Goal: Find specific page/section

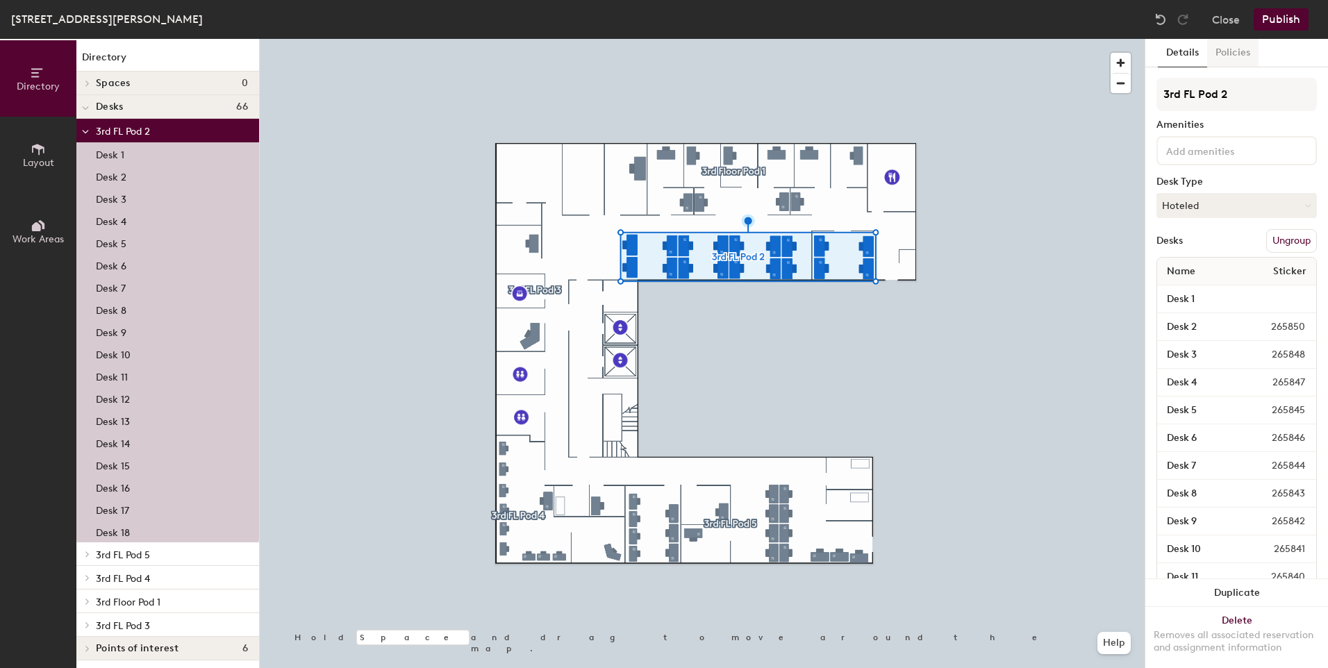
click at [1241, 51] on button "Policies" at bounding box center [1232, 53] width 51 height 28
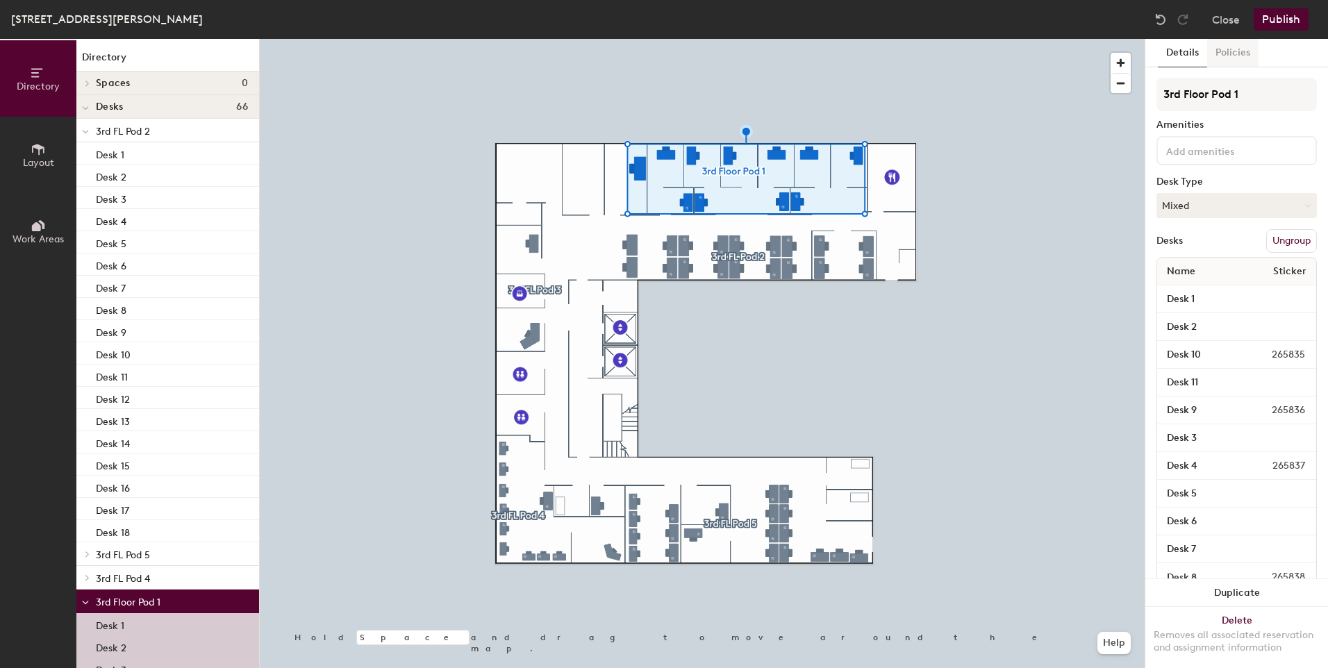
click at [1239, 56] on button "Policies" at bounding box center [1232, 53] width 51 height 28
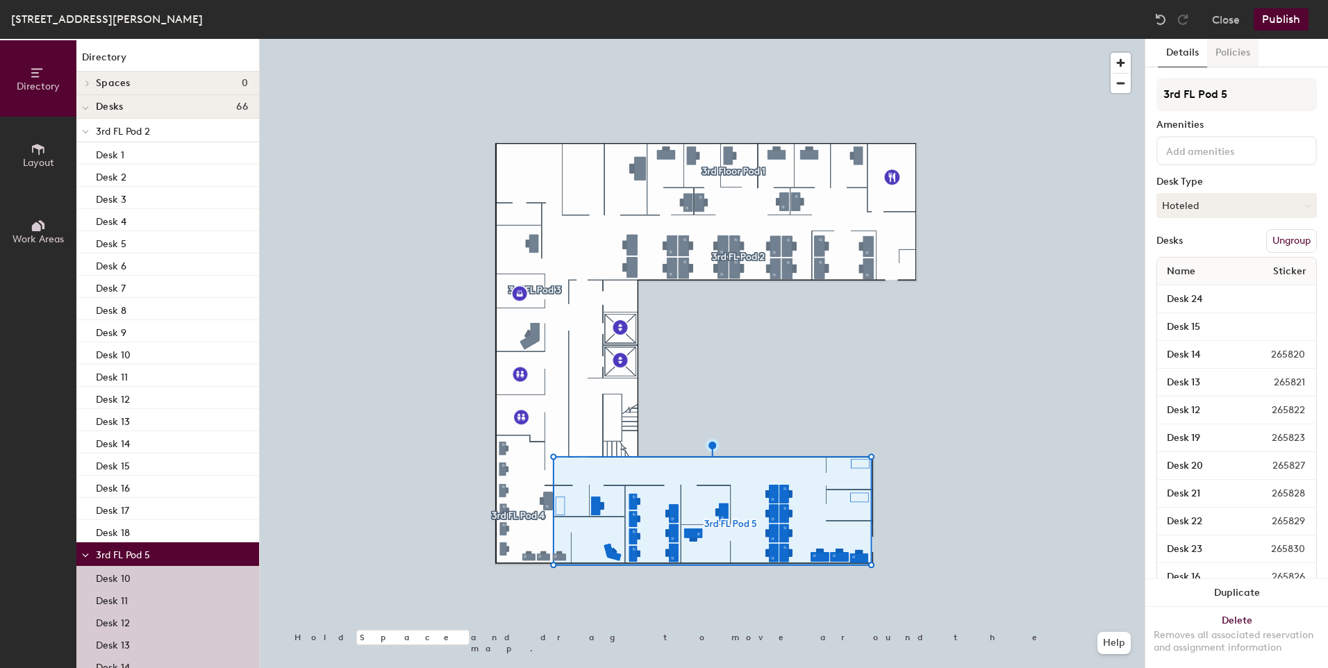
click at [1234, 44] on button "Policies" at bounding box center [1232, 53] width 51 height 28
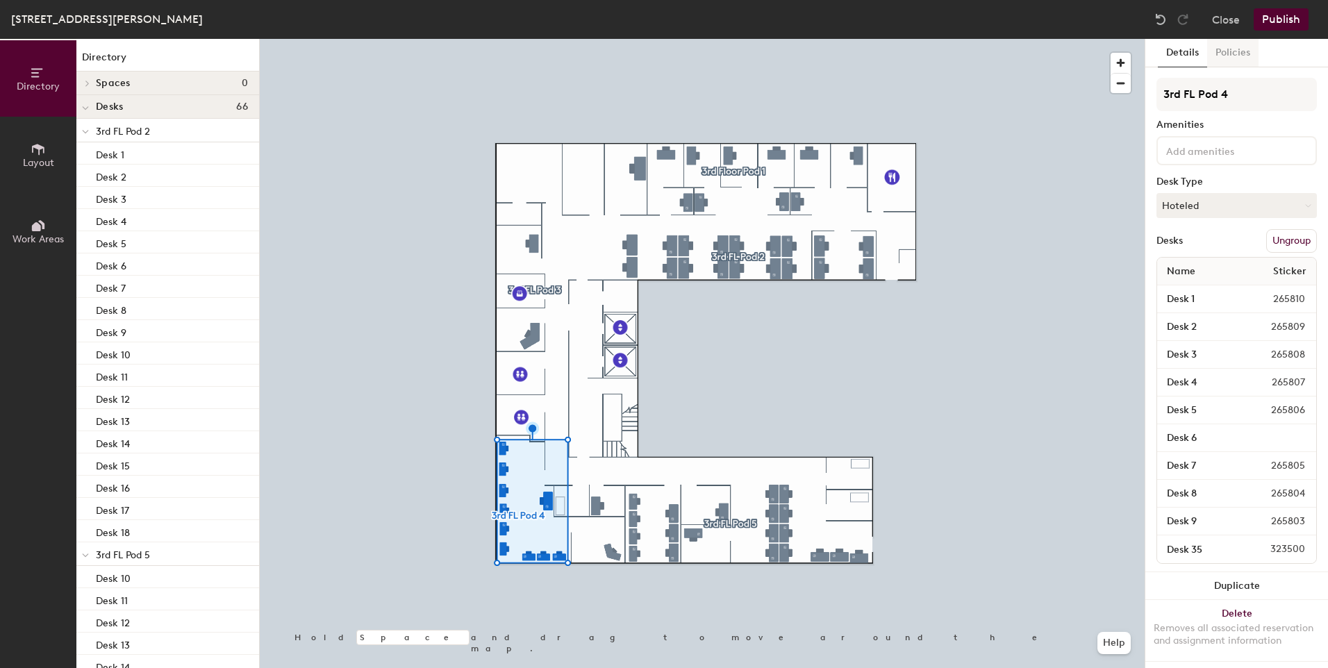
click at [1232, 49] on button "Policies" at bounding box center [1232, 53] width 51 height 28
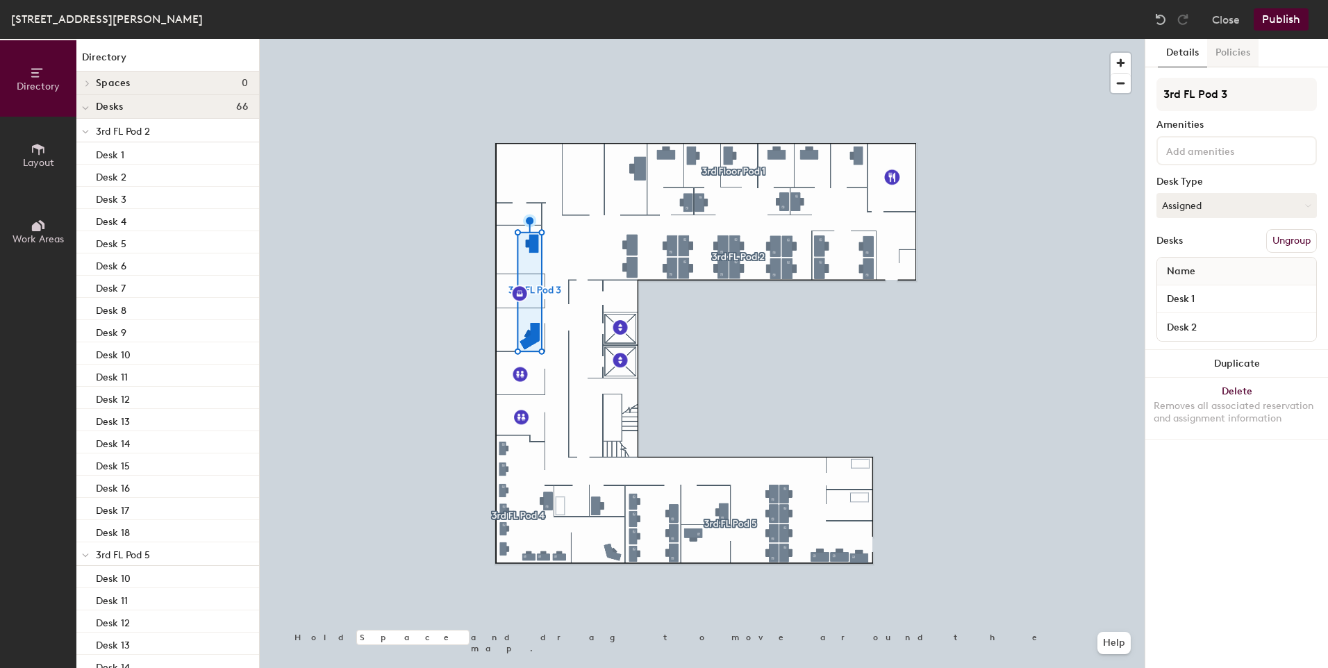
click at [1243, 57] on button "Policies" at bounding box center [1232, 53] width 51 height 28
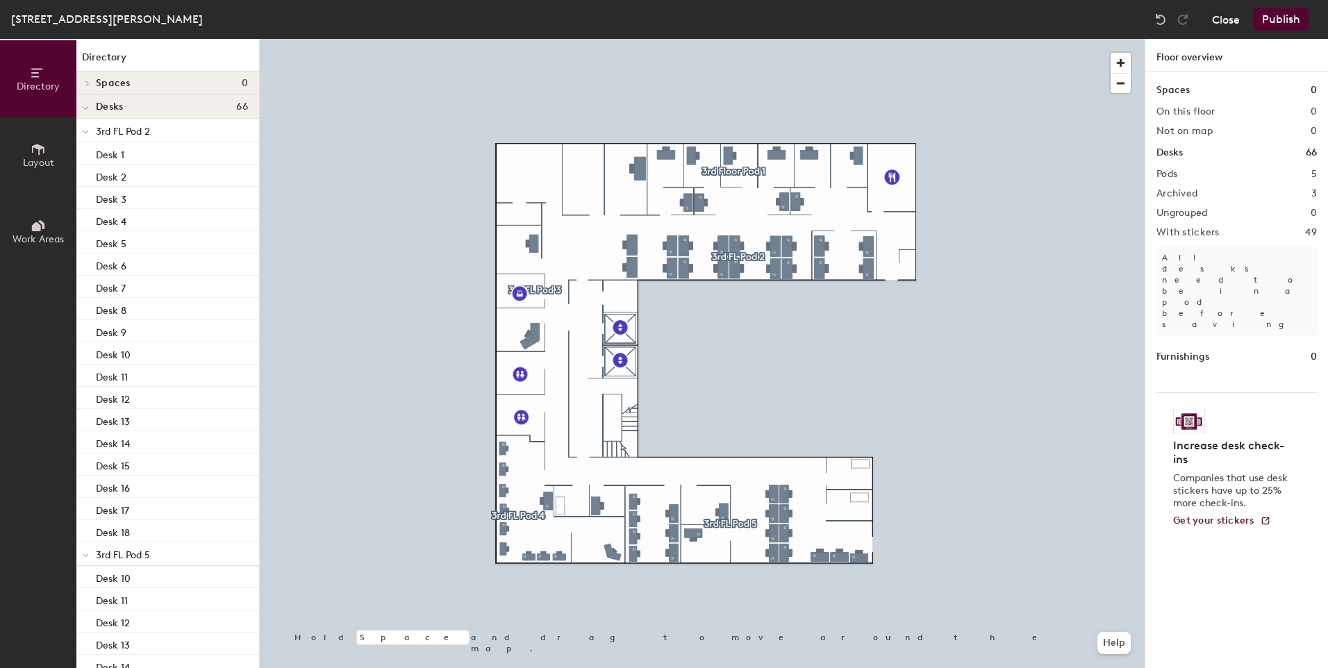
click at [1233, 17] on button "Close" at bounding box center [1226, 19] width 28 height 22
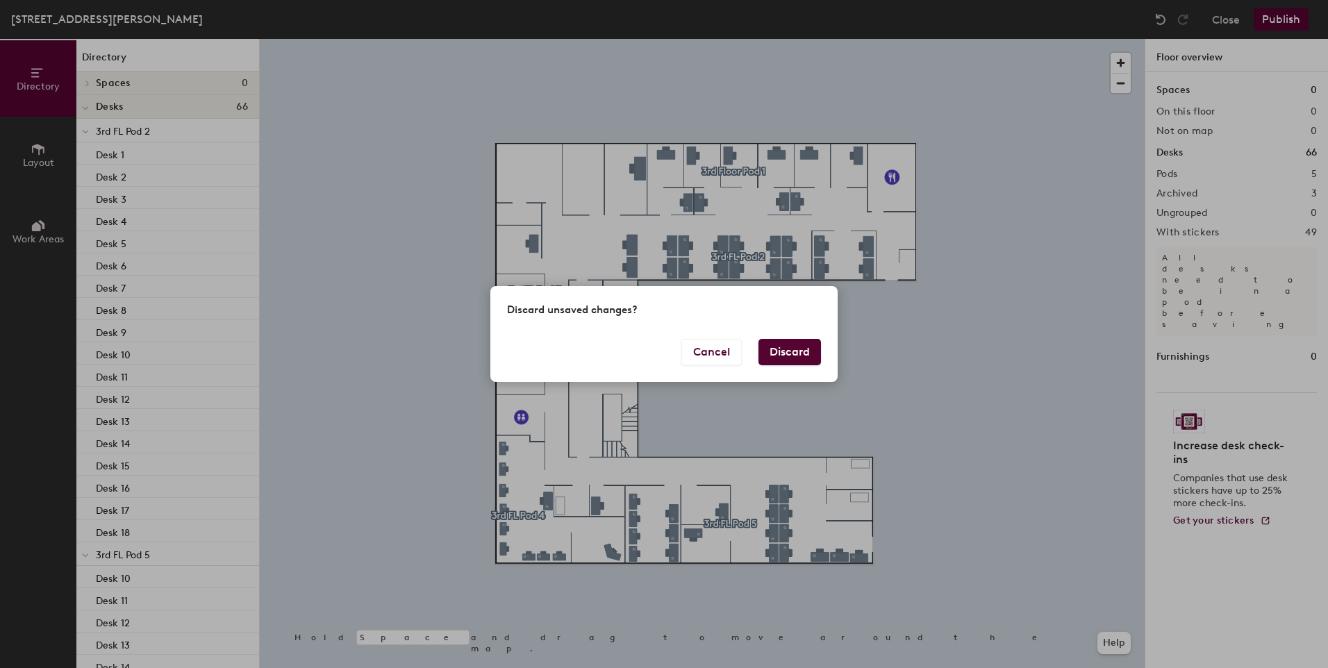
click at [771, 354] on button "Discard" at bounding box center [790, 352] width 63 height 26
